Goal: Transaction & Acquisition: Purchase product/service

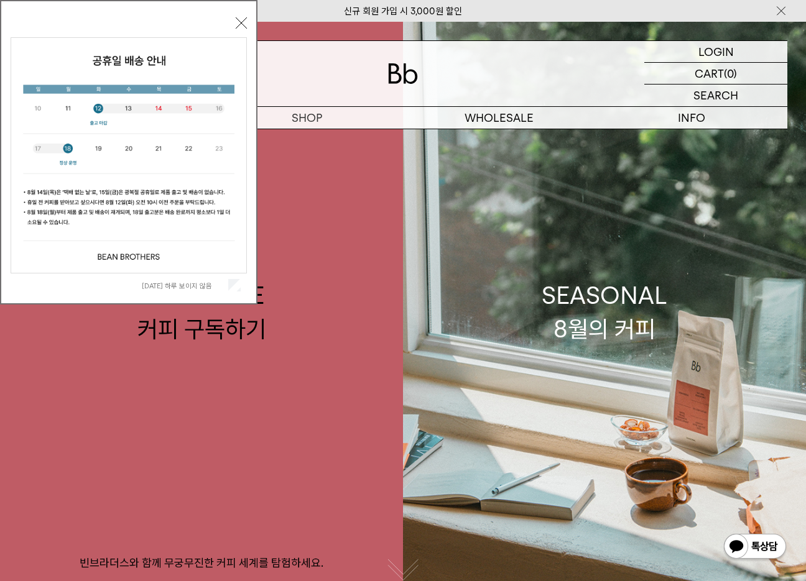
click at [247, 24] on div "오늘 하루 보이지 않음 닫기" at bounding box center [128, 152] width 257 height 305
click at [234, 19] on div "오늘 하루 보이지 않음 닫기" at bounding box center [129, 155] width 236 height 283
click at [243, 21] on button "닫기" at bounding box center [241, 22] width 11 height 11
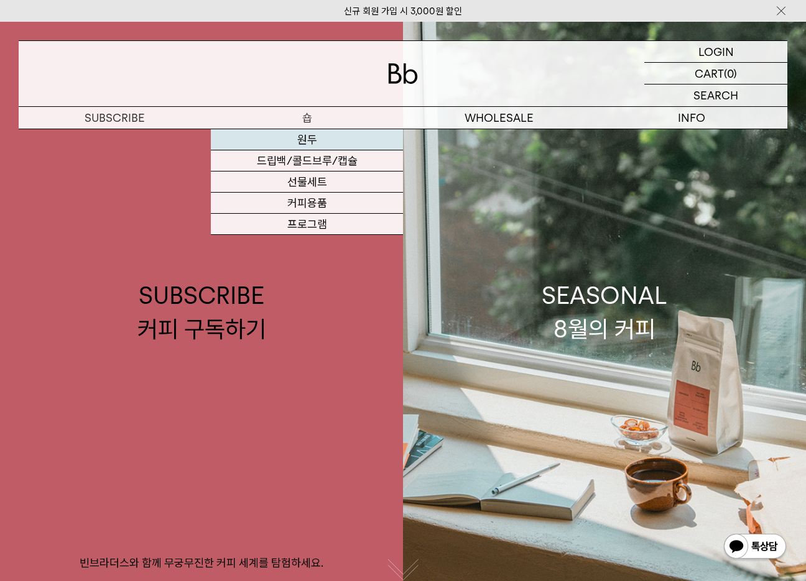
click at [322, 144] on link "원두" at bounding box center [307, 139] width 192 height 21
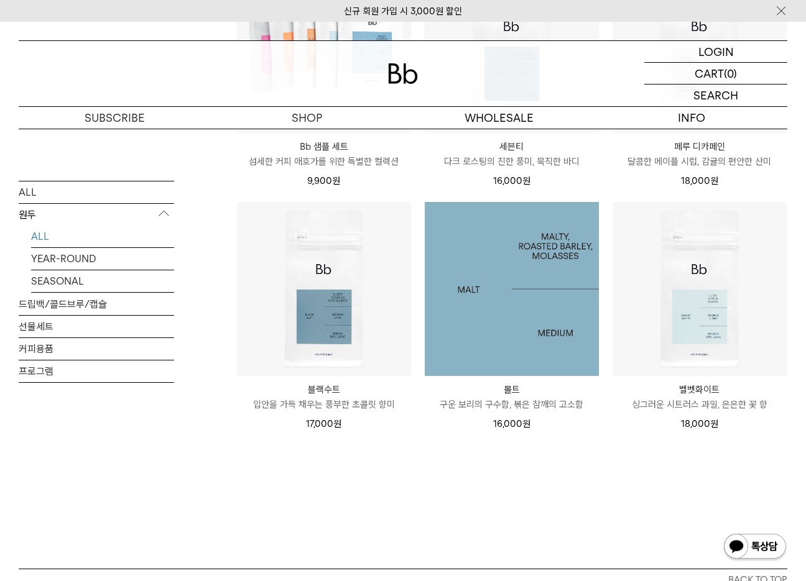
scroll to position [497, 0]
